Goal: Task Accomplishment & Management: Use online tool/utility

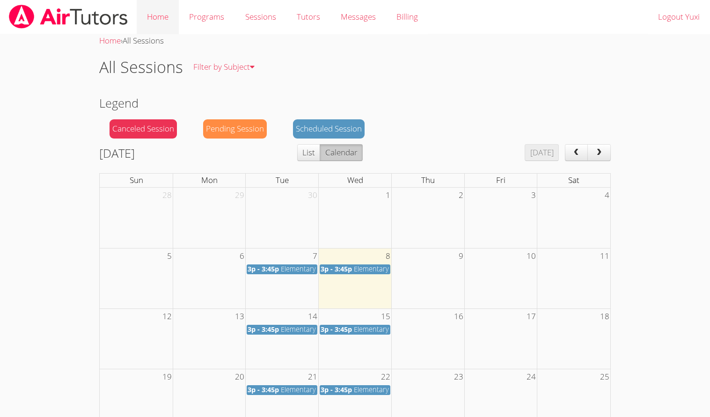
click at [163, 19] on link "Home" at bounding box center [158, 17] width 42 height 34
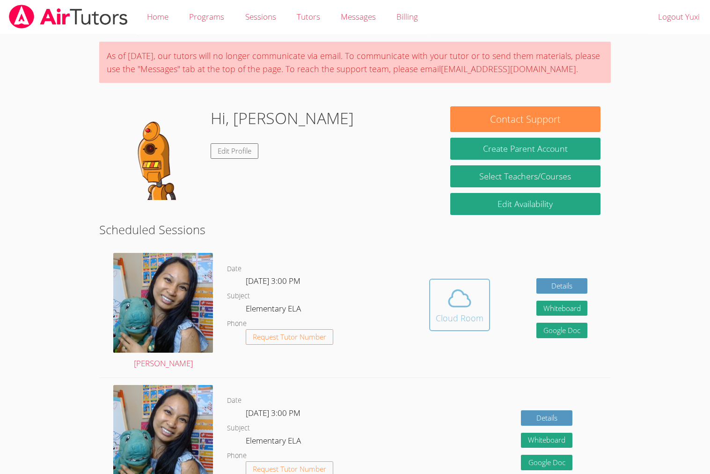
click at [471, 289] on icon at bounding box center [460, 298] width 26 height 26
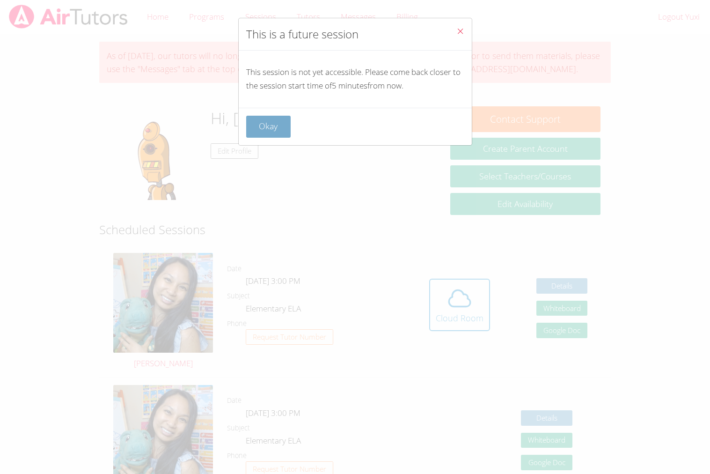
click at [286, 121] on button "Okay" at bounding box center [268, 127] width 45 height 22
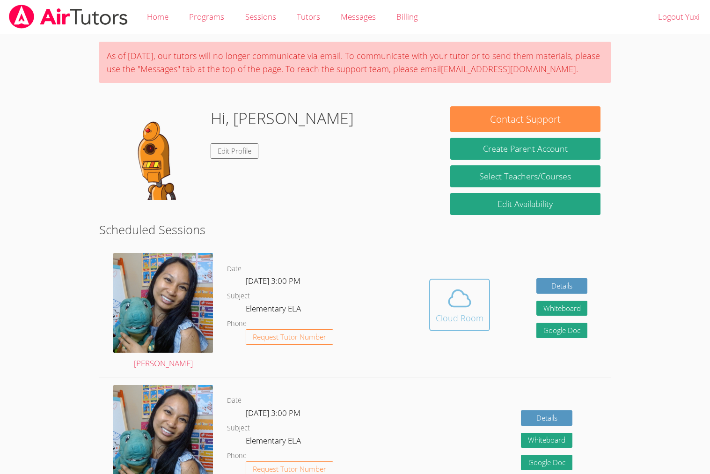
click at [458, 311] on div "Cloud Room" at bounding box center [460, 317] width 48 height 13
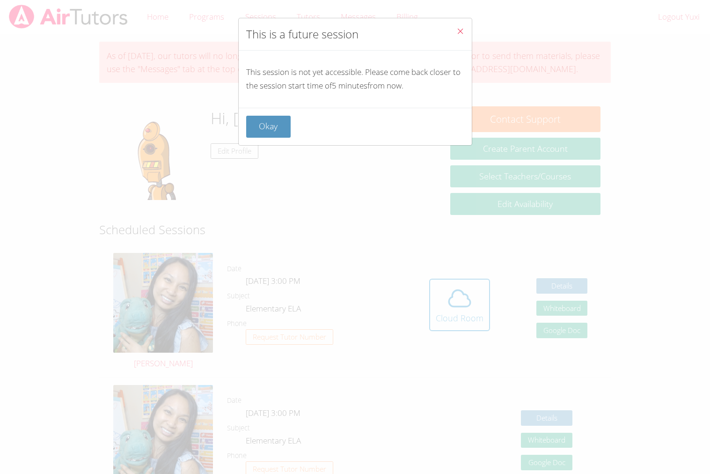
click at [462, 33] on icon "Close" at bounding box center [460, 31] width 8 height 8
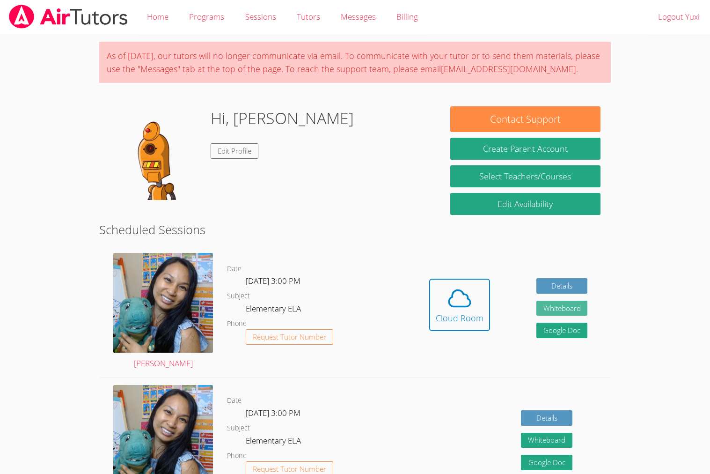
click at [574, 304] on button "Whiteboard" at bounding box center [563, 308] width 52 height 15
click at [467, 285] on icon at bounding box center [460, 298] width 26 height 26
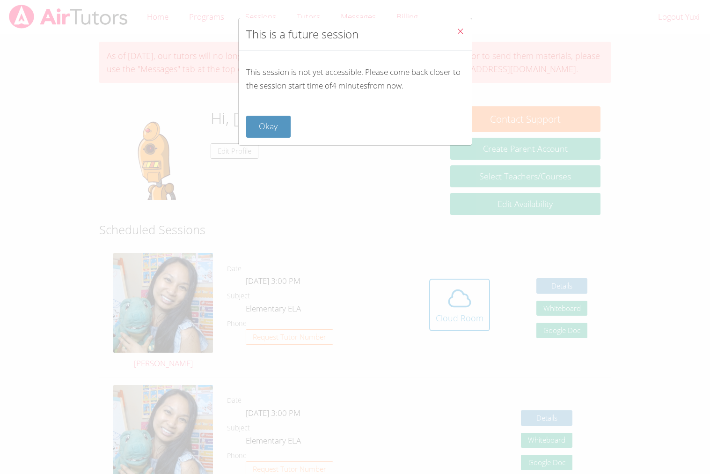
click at [458, 30] on icon "Close" at bounding box center [460, 31] width 8 height 8
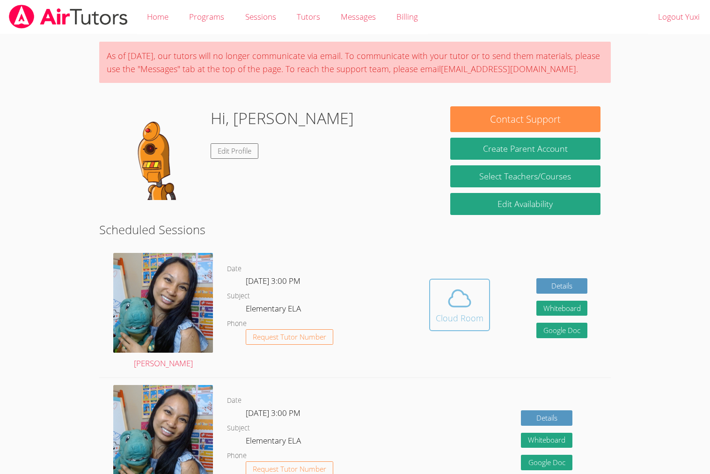
click at [451, 290] on icon at bounding box center [460, 298] width 26 height 26
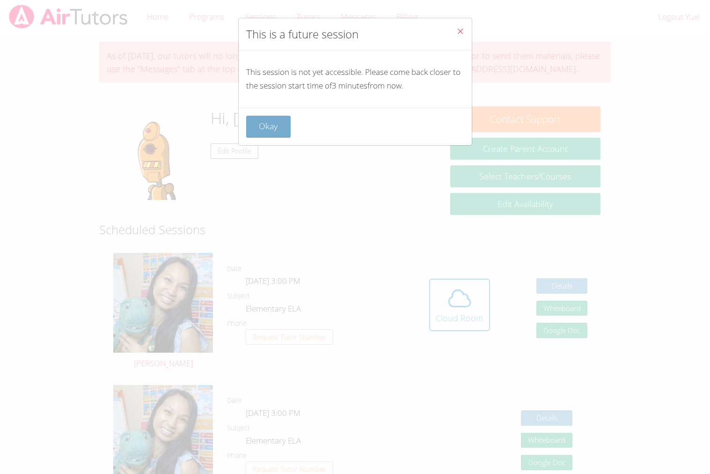
click at [287, 131] on button "Okay" at bounding box center [268, 127] width 45 height 22
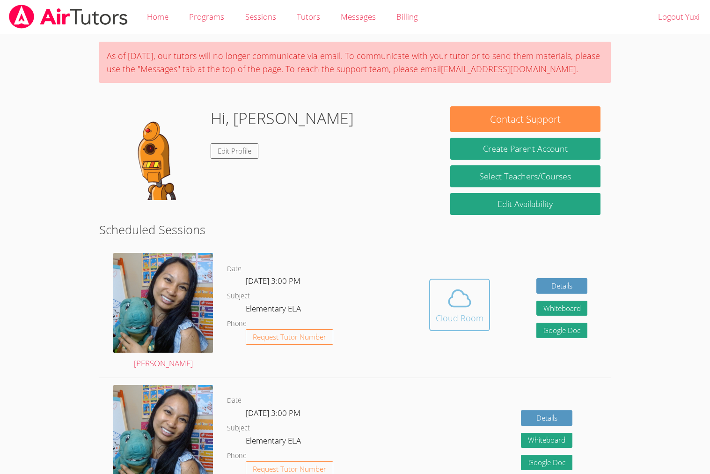
click at [454, 305] on icon at bounding box center [460, 298] width 22 height 16
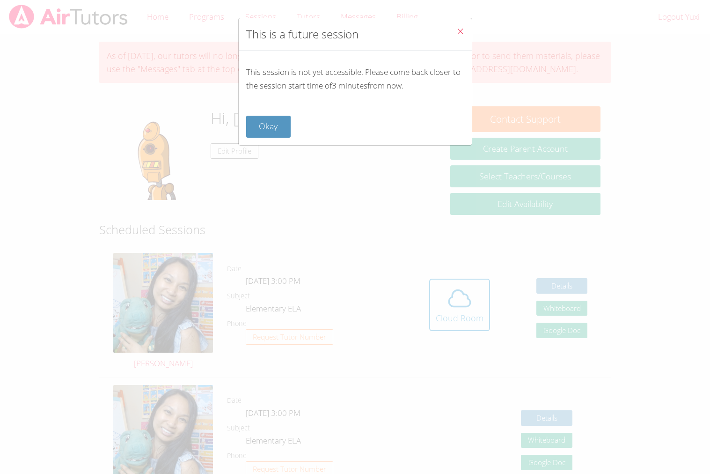
click at [460, 26] on button "Close" at bounding box center [460, 32] width 23 height 29
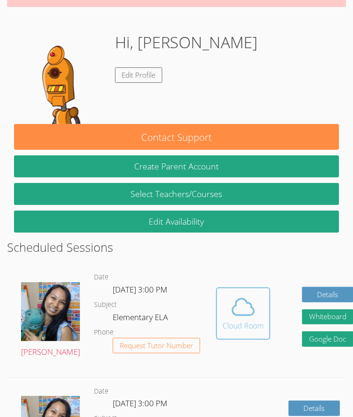
scroll to position [105, 0]
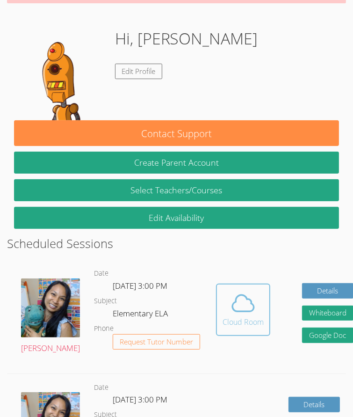
click at [227, 316] on div "Cloud Room" at bounding box center [243, 321] width 41 height 11
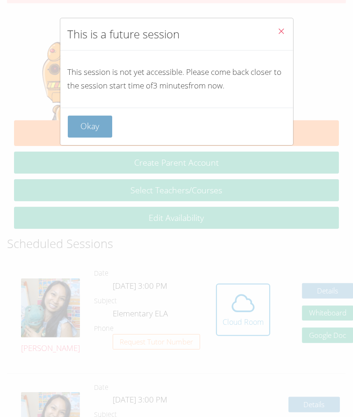
click at [82, 123] on button "Okay" at bounding box center [90, 127] width 45 height 22
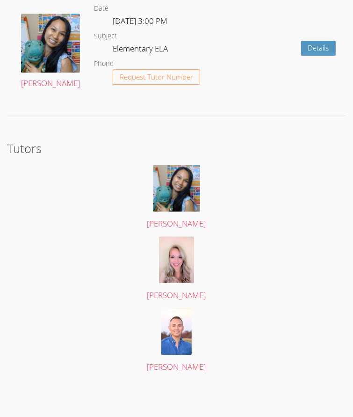
scroll to position [0, 0]
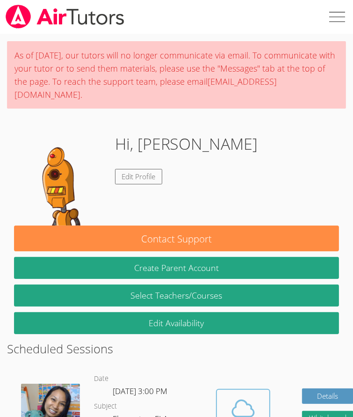
click at [216, 392] on button "Cloud Room" at bounding box center [243, 415] width 54 height 52
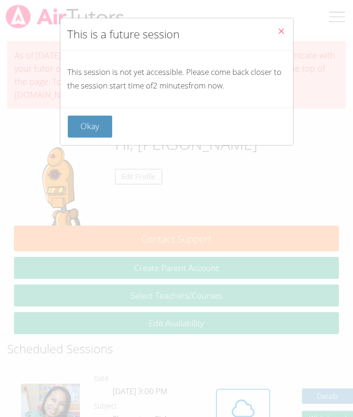
click at [284, 28] on icon "Close" at bounding box center [282, 31] width 8 height 8
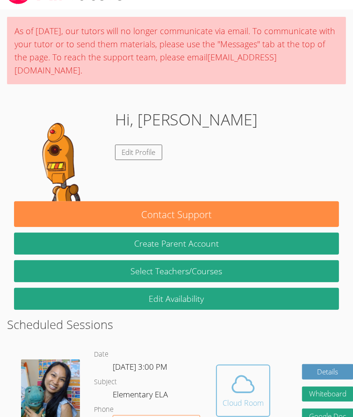
click at [224, 366] on button "Cloud Room" at bounding box center [243, 391] width 54 height 52
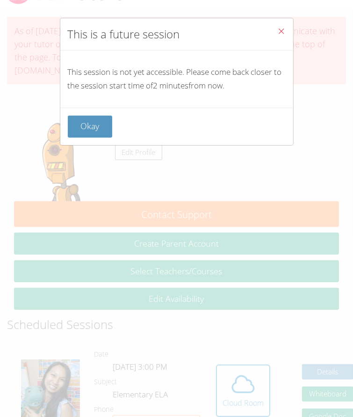
click at [281, 37] on span "Close" at bounding box center [282, 32] width 8 height 11
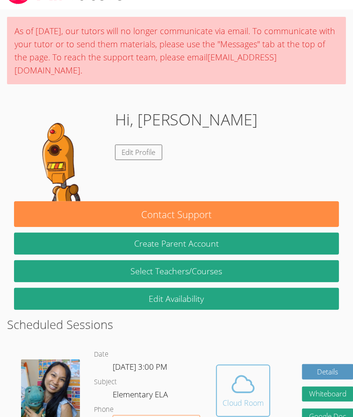
click at [230, 390] on icon at bounding box center [243, 384] width 26 height 26
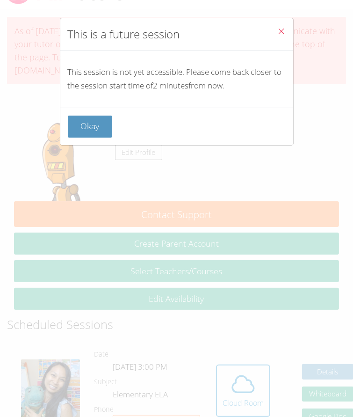
click at [284, 30] on icon "Close" at bounding box center [282, 31] width 8 height 8
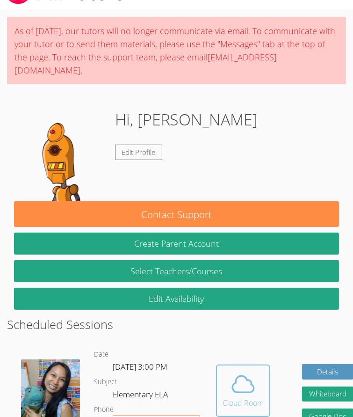
click at [230, 389] on icon at bounding box center [243, 384] width 26 height 26
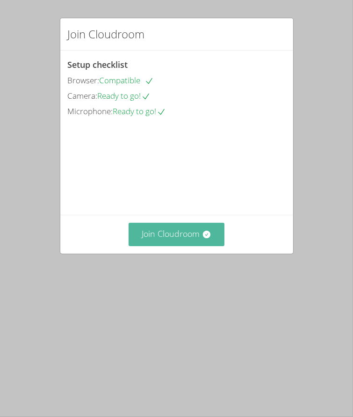
click at [195, 246] on button "Join Cloudroom" at bounding box center [177, 234] width 96 height 23
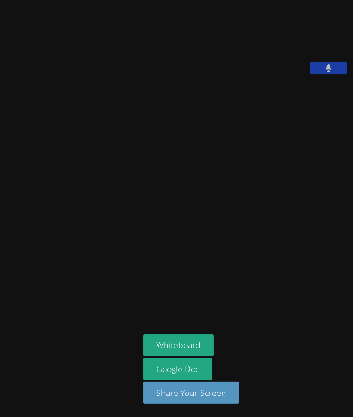
click at [310, 74] on button at bounding box center [328, 68] width 37 height 12
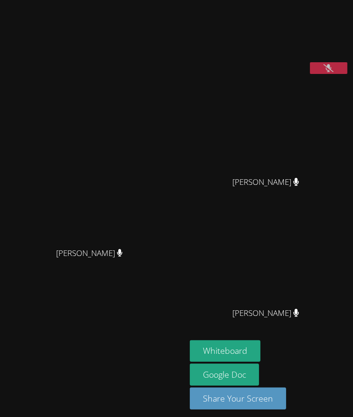
click at [334, 74] on button at bounding box center [328, 68] width 37 height 12
click at [335, 74] on button at bounding box center [328, 68] width 37 height 12
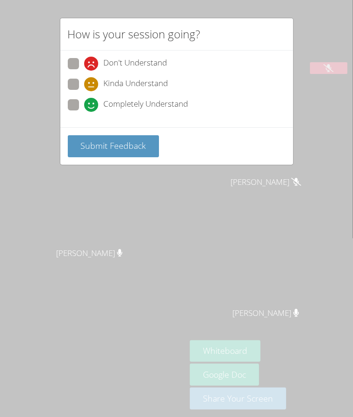
click at [84, 91] on span at bounding box center [84, 91] width 0 height 0
click at [84, 81] on input "Kinda Understand" at bounding box center [88, 83] width 8 height 8
radio input "true"
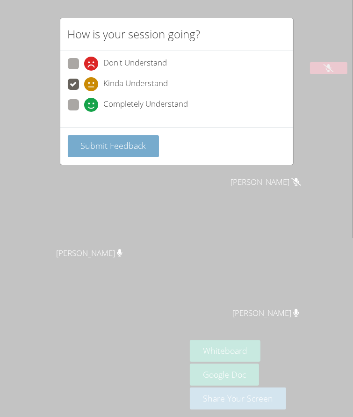
click at [97, 135] on button "Submit Feedback" at bounding box center [114, 146] width 92 height 22
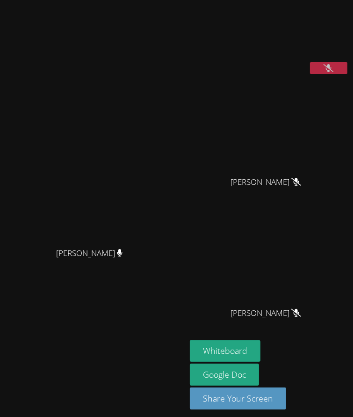
click at [324, 72] on icon at bounding box center [329, 68] width 10 height 8
click at [325, 74] on button at bounding box center [328, 68] width 37 height 12
click at [325, 72] on icon at bounding box center [329, 68] width 10 height 8
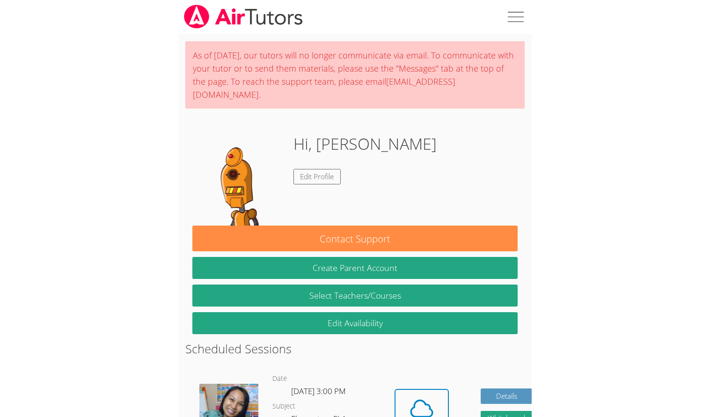
scroll to position [24, 0]
